Goal: Transaction & Acquisition: Purchase product/service

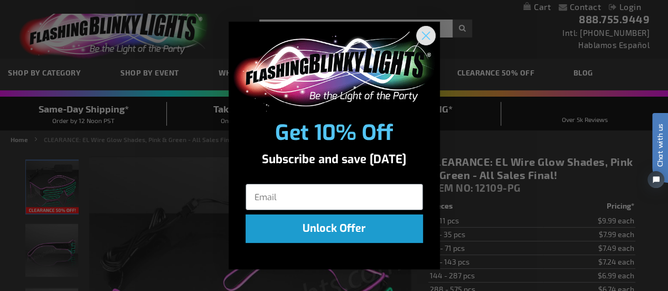
click at [424, 38] on icon "Close dialog" at bounding box center [425, 35] width 7 height 7
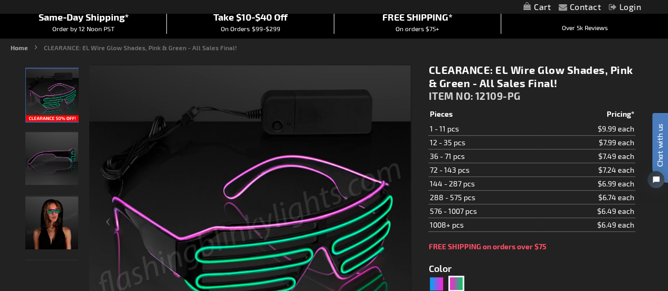
scroll to position [98, 0]
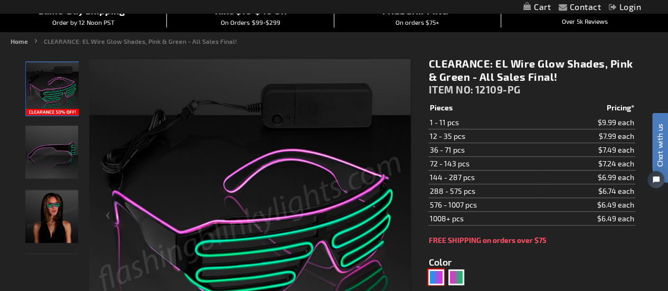
click at [431, 275] on div "Blue, Pink" at bounding box center [436, 277] width 16 height 16
type input "5672"
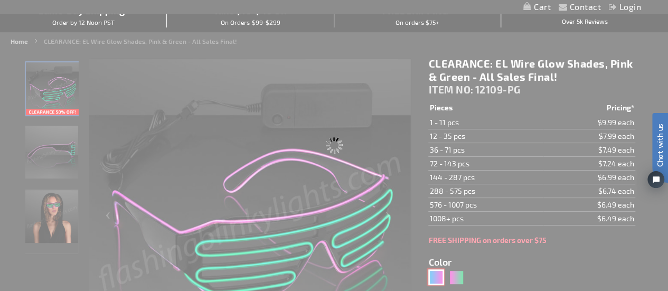
type input "12109-BP"
type input "Customize - CLEARANCE: EL Wire Glow Shades, Blue &amp; Pink - All Sales Final! …"
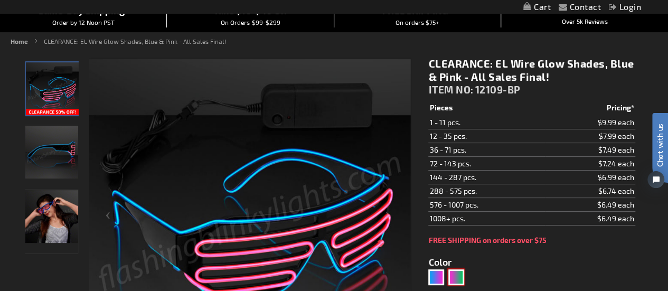
click at [455, 276] on div "Pink, Green" at bounding box center [456, 277] width 16 height 16
type input "5673"
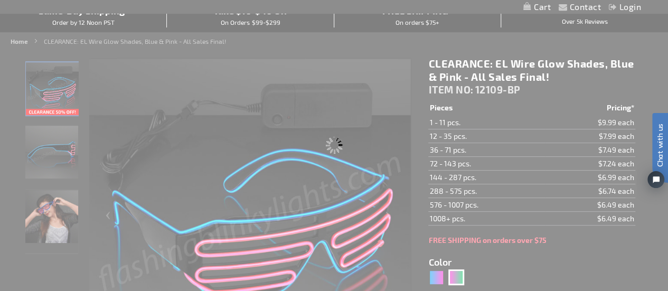
type input "12109-PG"
type input "Customize - CLEARANCE: EL Wire Glow Shades, Pink &amp; Green - All Sales Final!…"
